Goal: Information Seeking & Learning: Learn about a topic

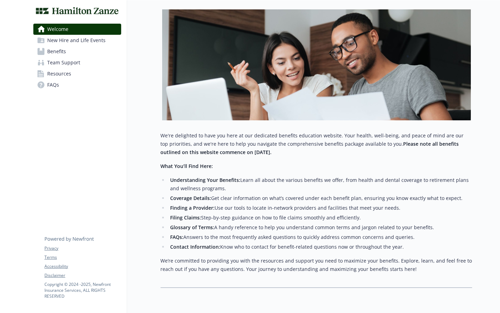
scroll to position [113, 0]
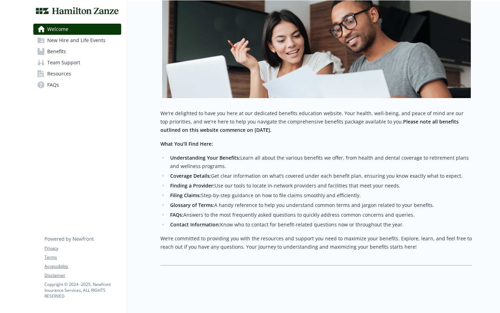
click at [66, 51] on link "Benefits" at bounding box center [77, 51] width 88 height 11
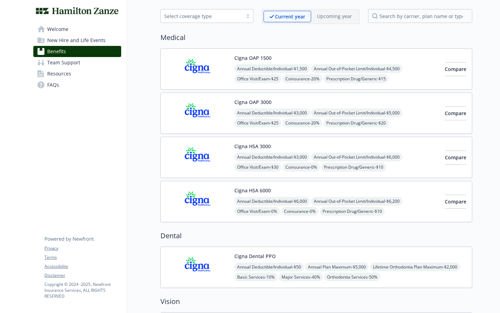
scroll to position [29, 0]
